Goal: Transaction & Acquisition: Purchase product/service

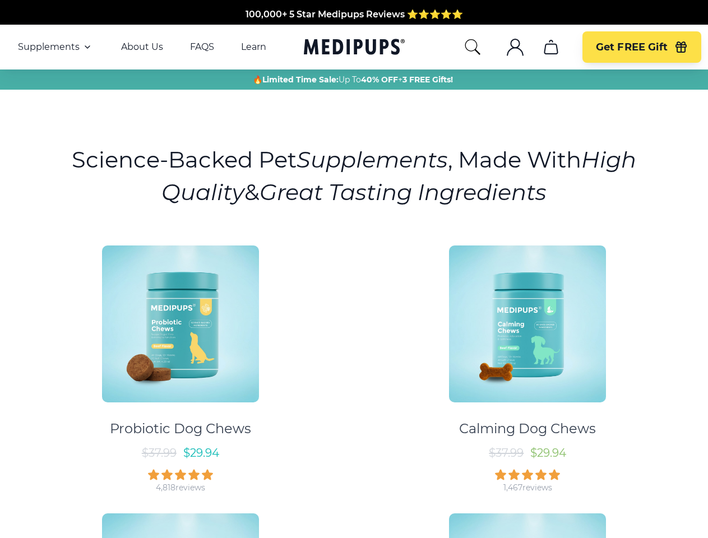
click at [354, 269] on div "Probiotic Dog Chews $ 37.99 $ 29.94 4,818 reviews Calming Dog Chews $ 37.99 $ 2…" at bounding box center [354, 498] width 694 height 526
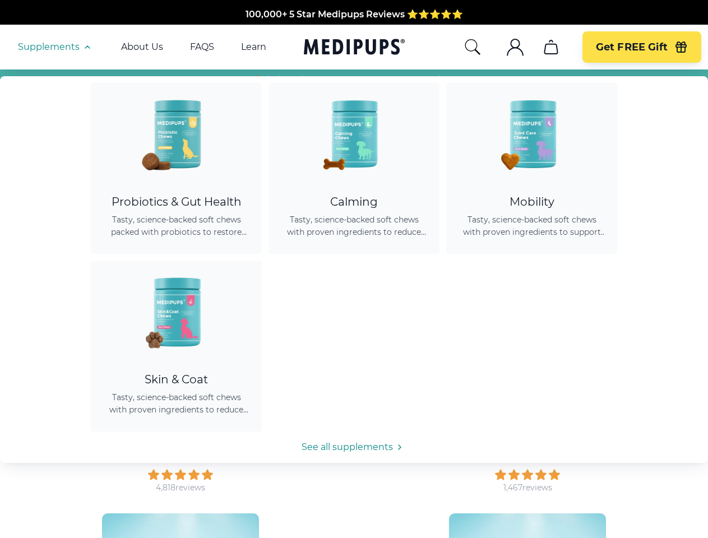
click at [55, 47] on span "Supplements" at bounding box center [49, 46] width 62 height 11
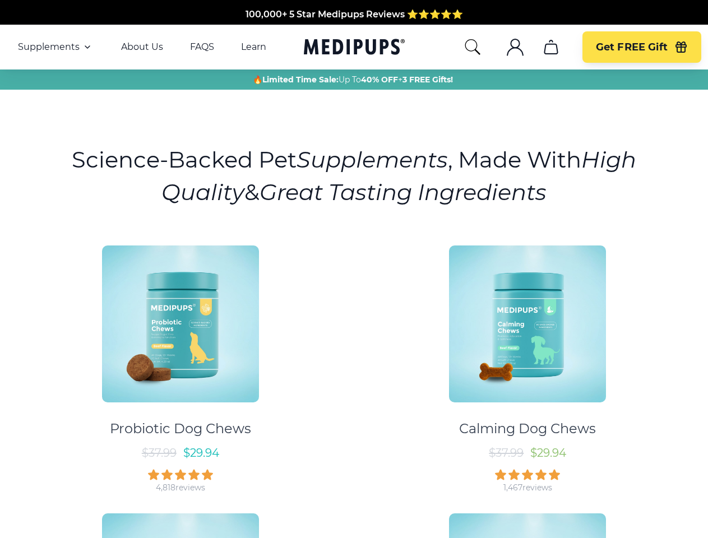
click at [86, 47] on icon "button" at bounding box center [87, 46] width 13 height 13
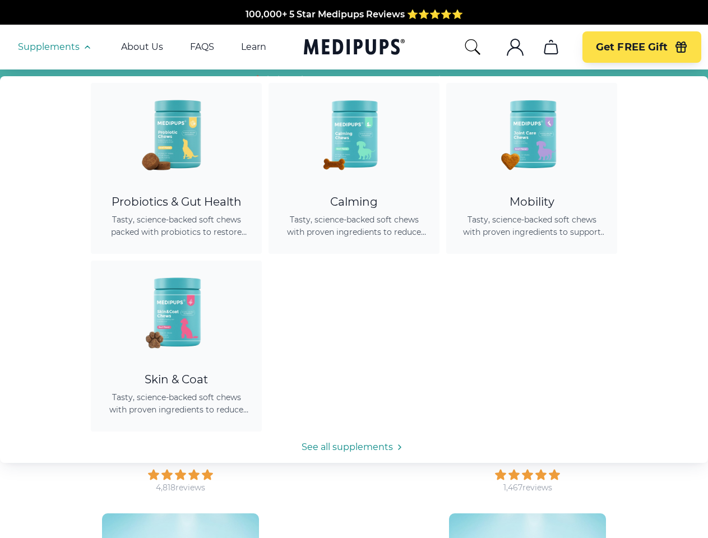
click at [472, 47] on icon "search" at bounding box center [472, 47] width 18 height 18
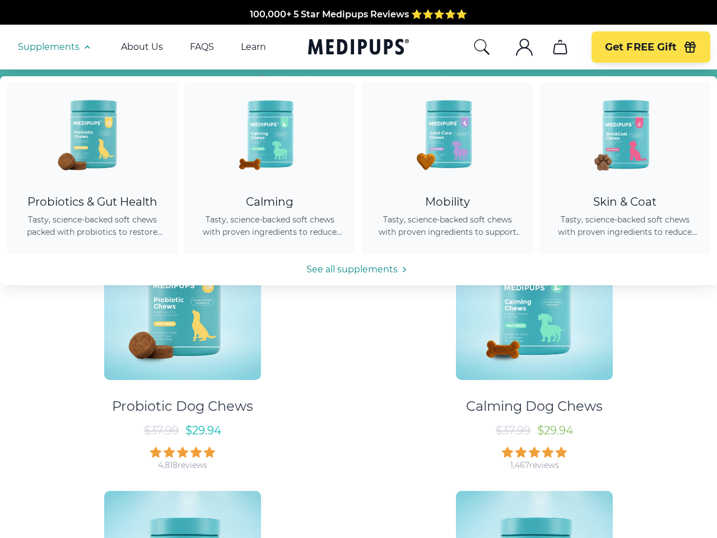
click at [516, 47] on icon ".cls-1{fill:none;stroke:currentColor;stroke-miterlimit:10;stroke-width:1.5px;}" at bounding box center [525, 47] width 18 height 18
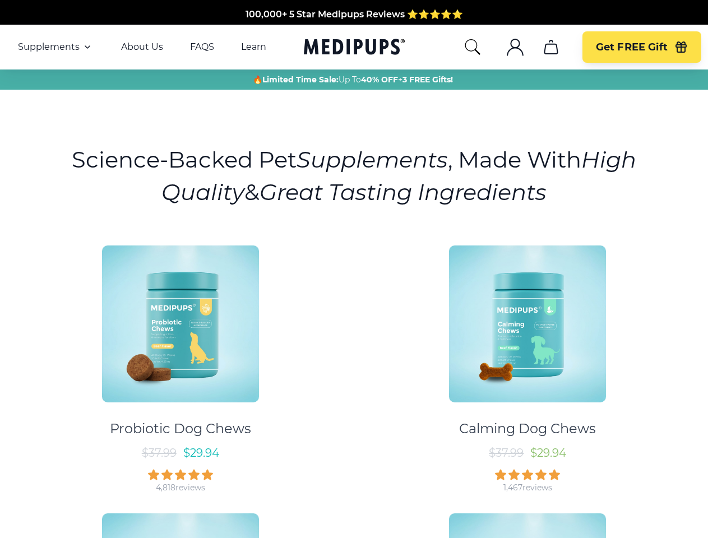
click at [514, 47] on icon ".cls-1{fill:none;stroke:currentColor;stroke-miterlimit:10;stroke-width:1.5px;}" at bounding box center [515, 47] width 18 height 18
click at [550, 47] on icon "cart" at bounding box center [551, 47] width 18 height 18
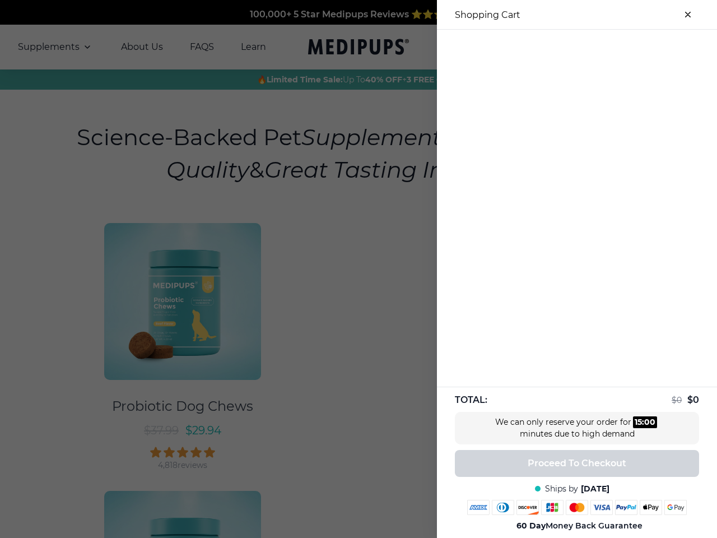
click at [550, 47] on div at bounding box center [358, 269] width 717 height 538
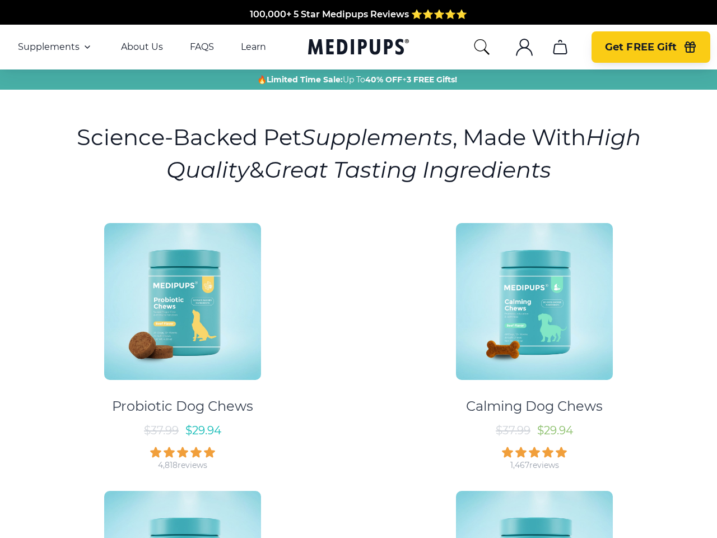
click at [641, 47] on span "Get FREE Gift" at bounding box center [641, 47] width 72 height 13
